Goal: Find contact information: Obtain details needed to contact an individual or organization

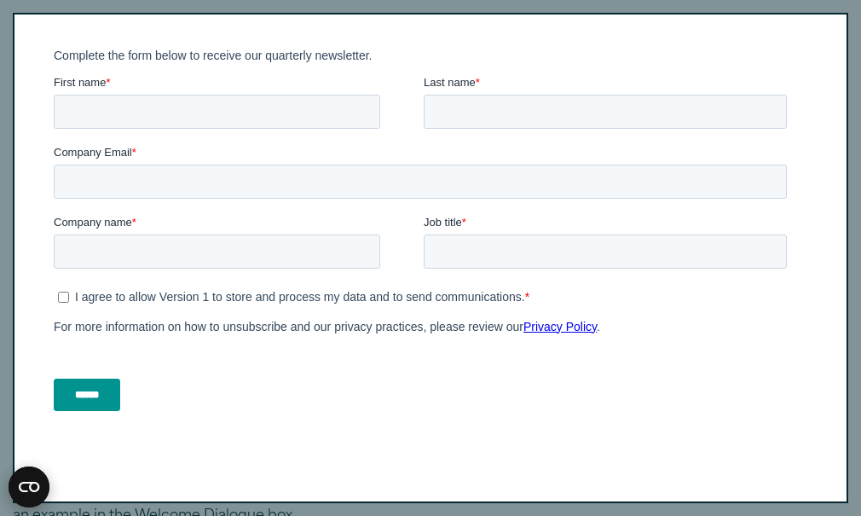
scroll to position [81, 0]
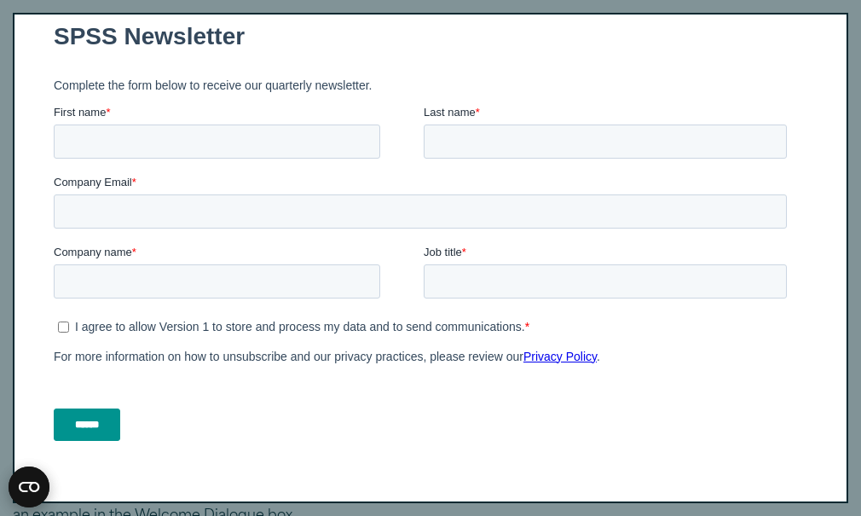
click at [834, 32] on div "Close" at bounding box center [430, 258] width 835 height 490
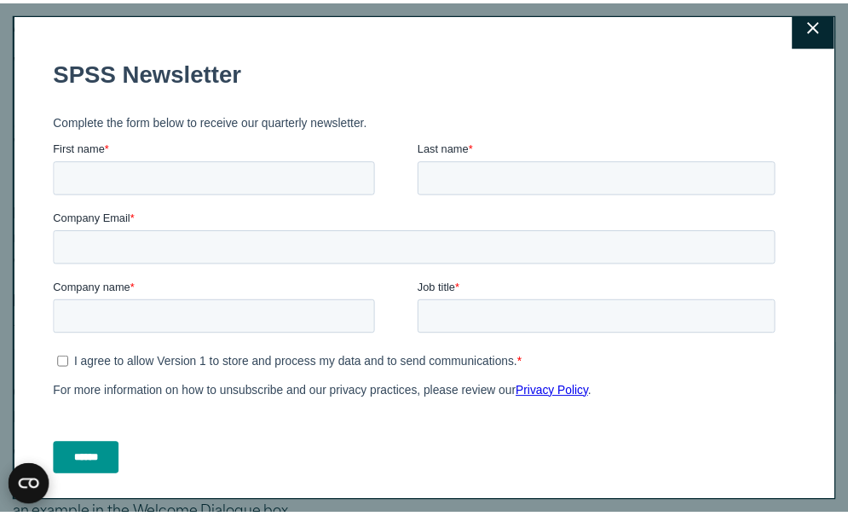
scroll to position [0, 0]
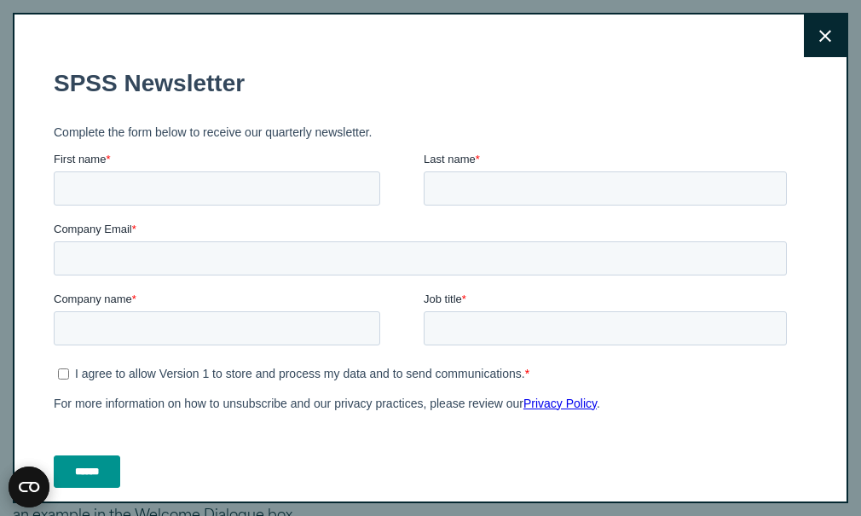
click at [819, 35] on icon at bounding box center [825, 36] width 12 height 13
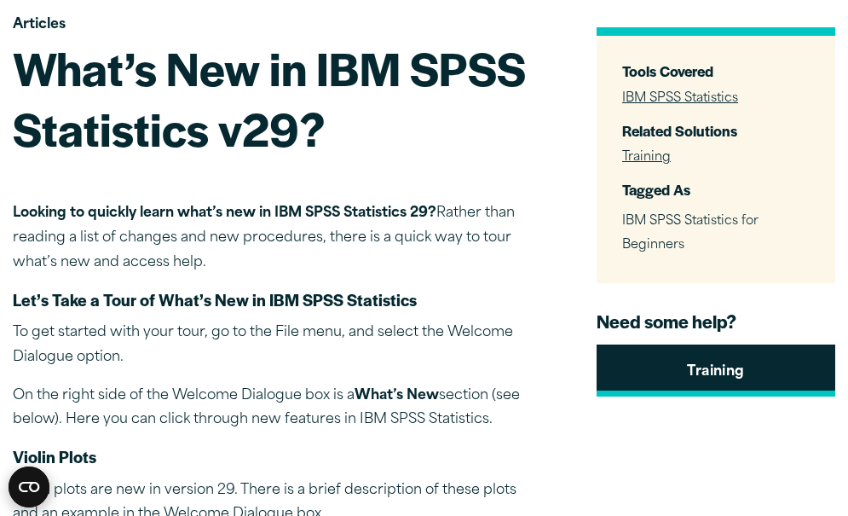
click at [688, 372] on link "Training" at bounding box center [716, 369] width 239 height 53
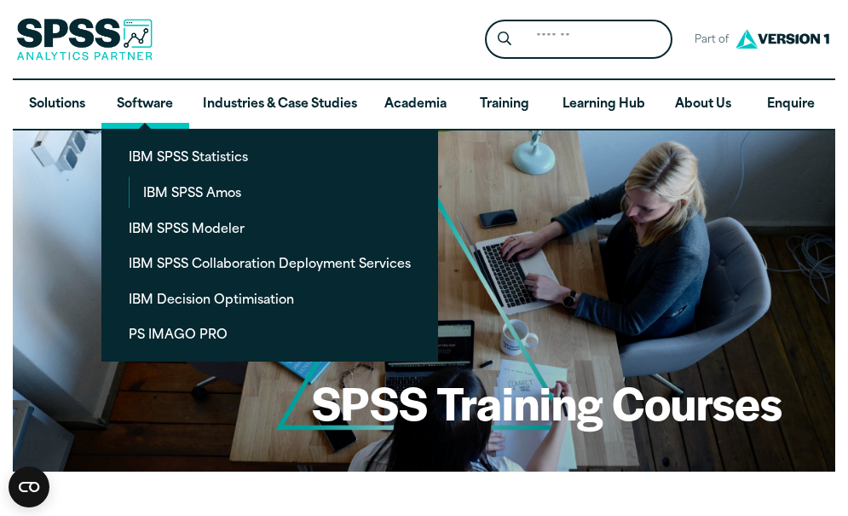
click at [149, 105] on link "Software" at bounding box center [145, 104] width 89 height 49
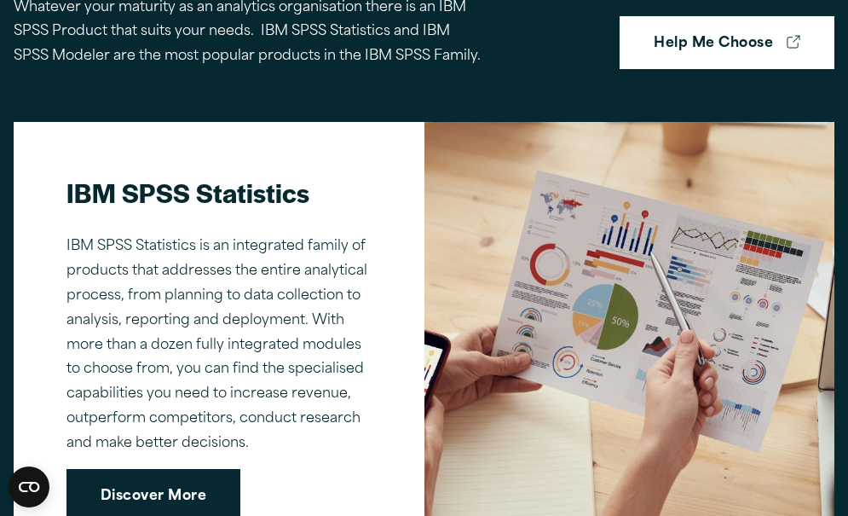
scroll to position [1125, 0]
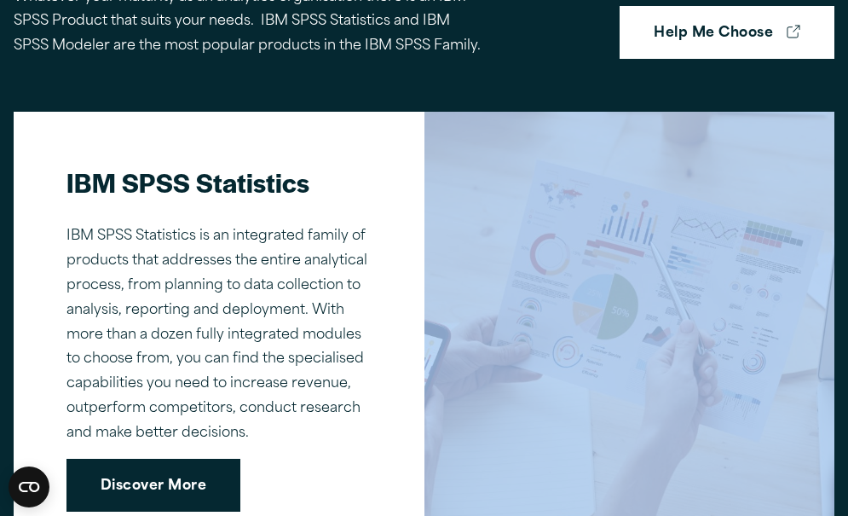
click at [847, 507] on div "Our Core Software Packages Whatever your maturity as an analytics organisation …" at bounding box center [424, 526] width 848 height 1291
click at [199, 485] on link "Discover More" at bounding box center [153, 485] width 174 height 53
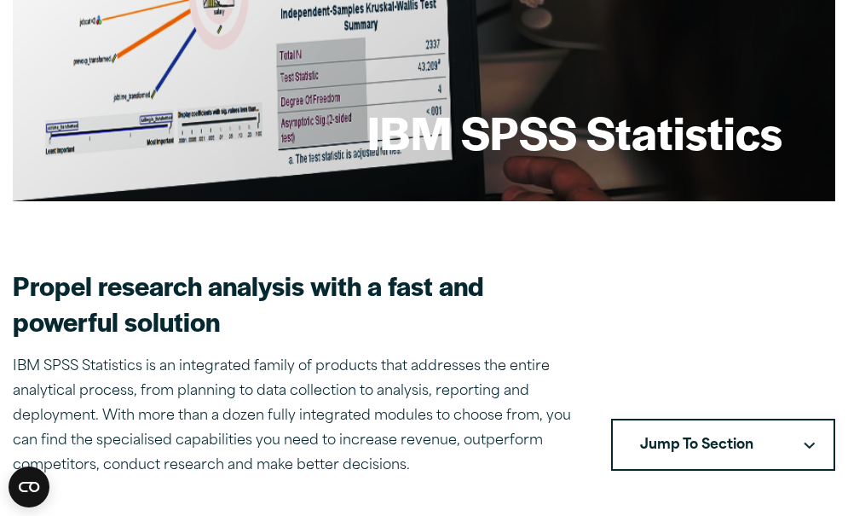
scroll to position [273, 0]
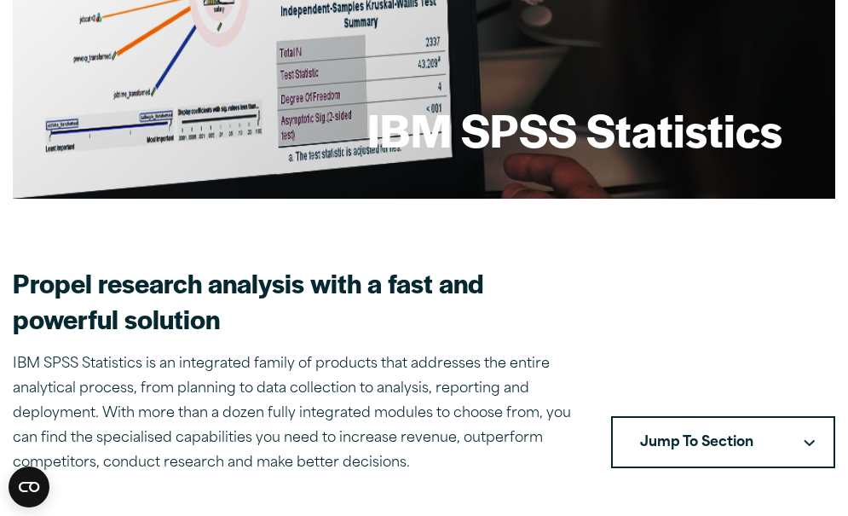
click at [808, 442] on icon "Downward pointing chevron" at bounding box center [809, 443] width 11 height 8
click at [808, 442] on icon "Downward pointing chevron" at bounding box center [809, 443] width 11 height 6
click at [808, 442] on icon "Downward pointing chevron" at bounding box center [809, 443] width 11 height 8
click at [710, 494] on link "Core Packages" at bounding box center [723, 494] width 221 height 48
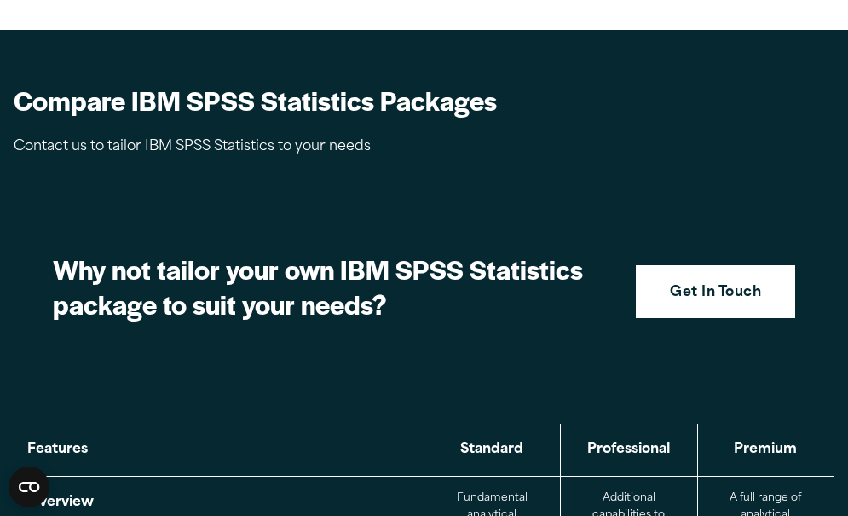
scroll to position [1784, 0]
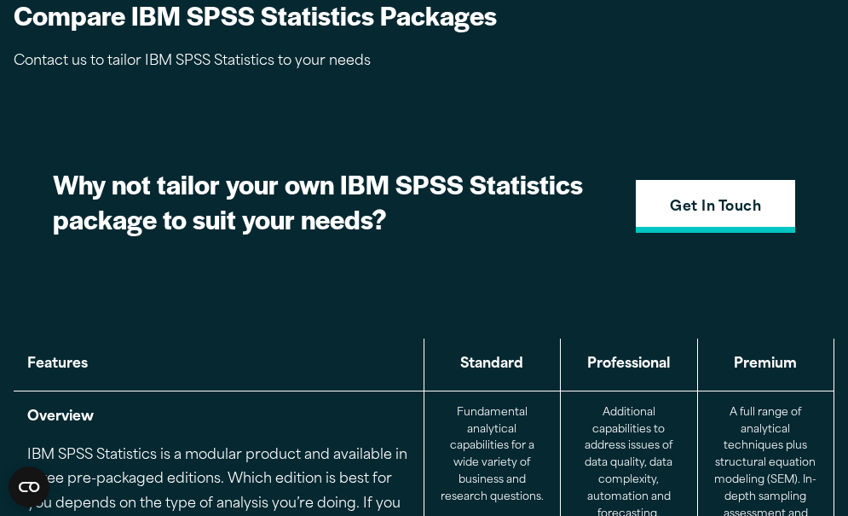
click at [724, 212] on strong "Get In Touch" at bounding box center [715, 208] width 91 height 22
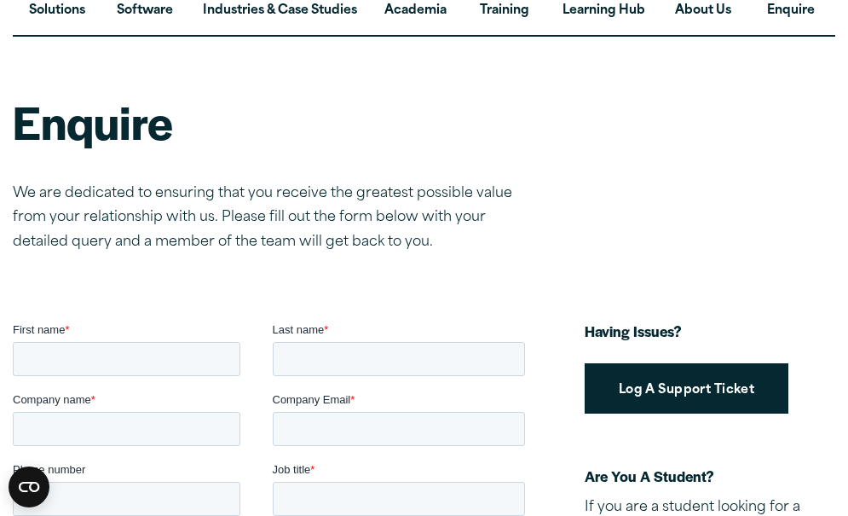
scroll to position [102, 0]
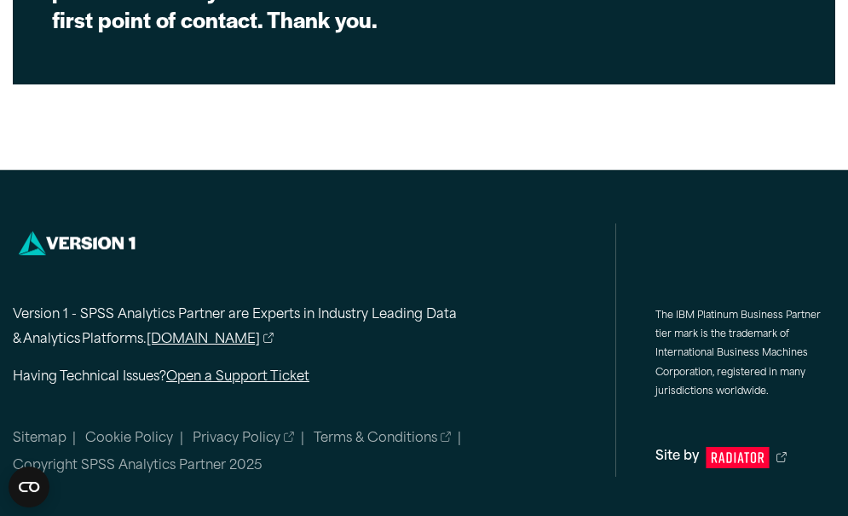
scroll to position [1309, 0]
click at [846, 500] on footer "Version 1 - SPSS Analytics Partner are Experts in Industry Leading Data & Analy…" at bounding box center [424, 343] width 848 height 346
click at [845, 498] on footer "Version 1 - SPSS Analytics Partner are Experts in Industry Leading Data & Analy…" at bounding box center [424, 343] width 848 height 346
